Goal: Find specific page/section: Find specific page/section

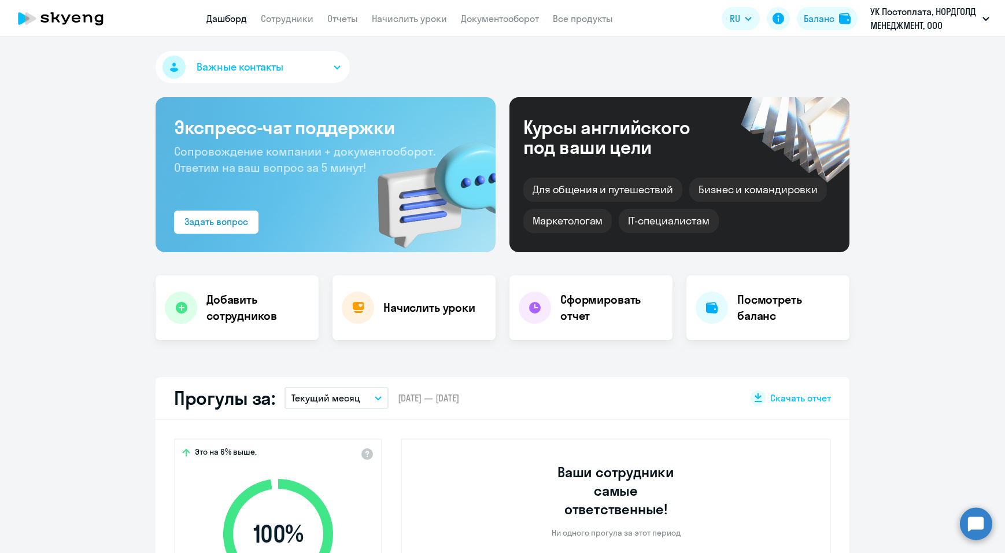
click at [288, 23] on link "Сотрудники" at bounding box center [287, 19] width 53 height 12
select select "30"
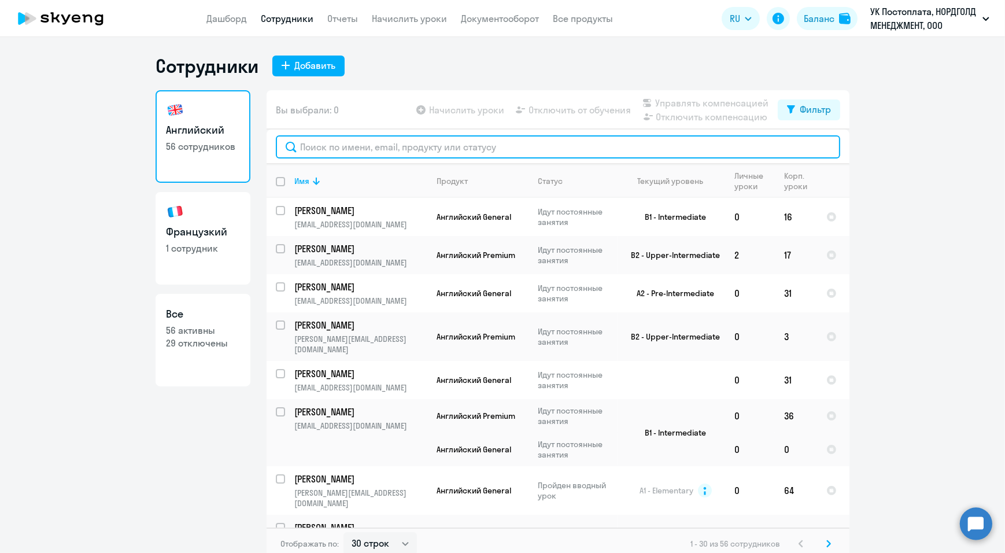
click at [352, 150] on input "text" at bounding box center [558, 146] width 564 height 23
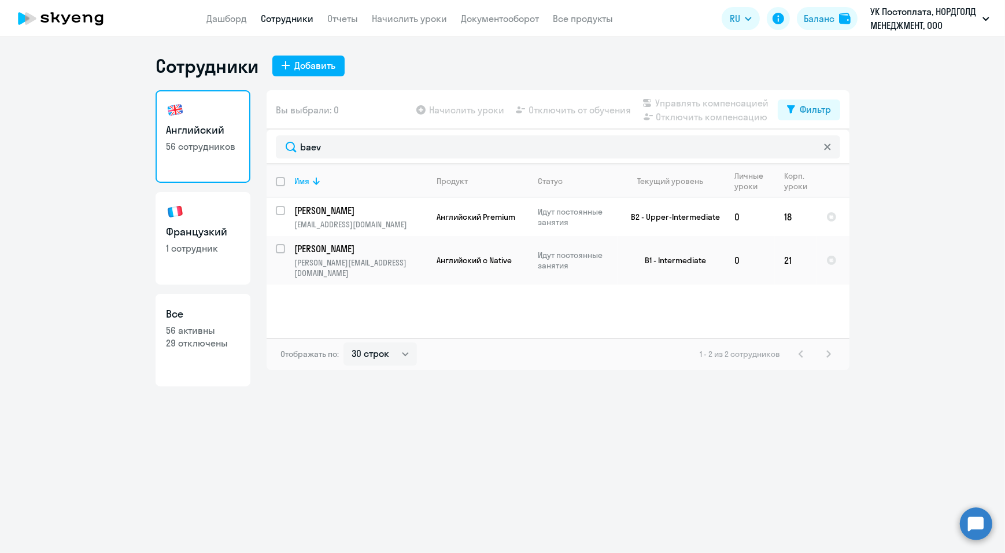
click at [290, 19] on link "Сотрудники" at bounding box center [287, 19] width 53 height 12
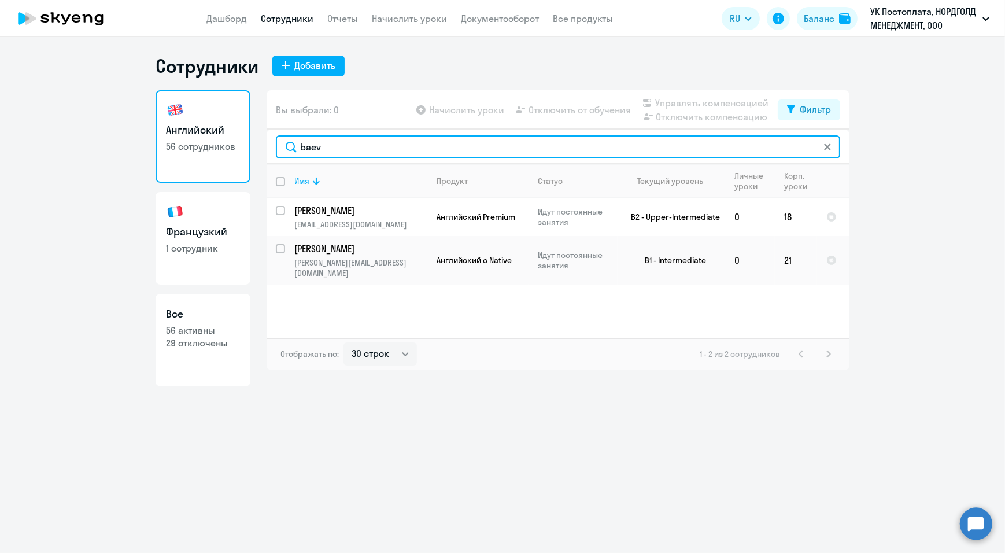
drag, startPoint x: 311, startPoint y: 144, endPoint x: 220, endPoint y: 148, distance: 91.4
click at [252, 150] on div "Английский 56 сотрудников [DEMOGRAPHIC_DATA] 1 сотрудник Все 56 активны 29 откл…" at bounding box center [503, 238] width 694 height 296
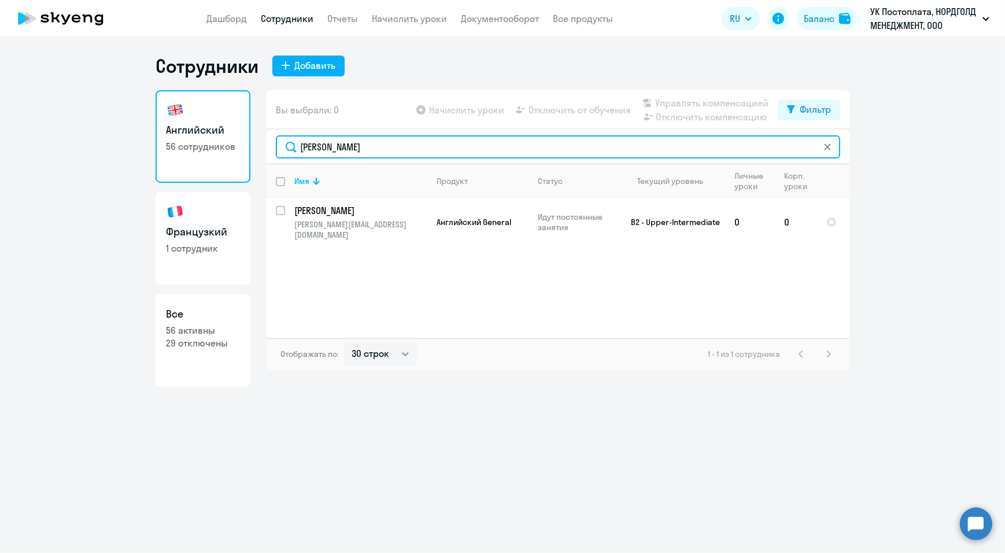
type input "[PERSON_NAME]"
